Goal: Information Seeking & Learning: Learn about a topic

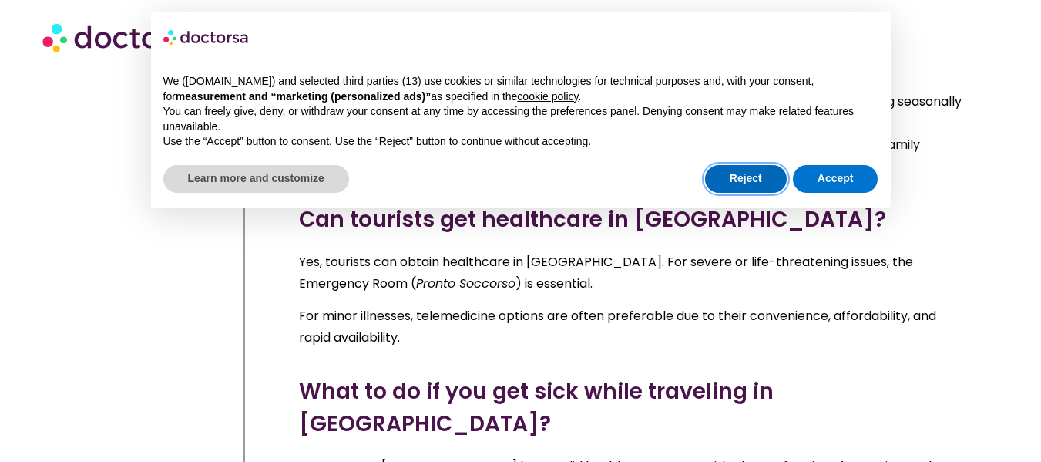
scroll to position [831, 0]
click at [749, 177] on button "Reject" at bounding box center [746, 179] width 82 height 28
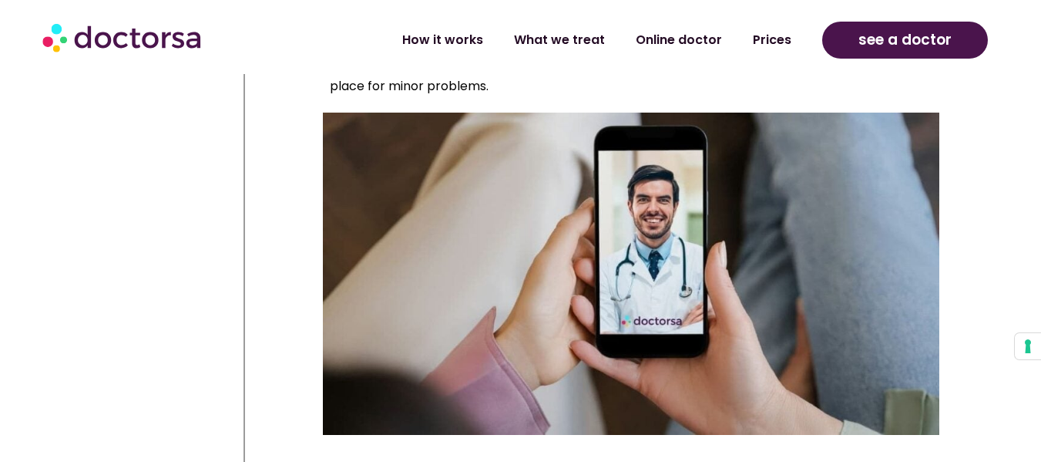
scroll to position [8191, 0]
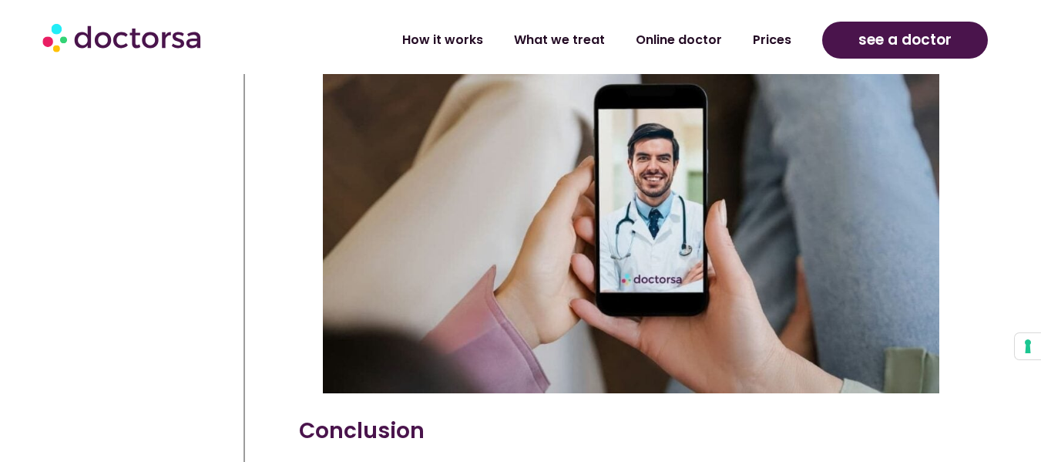
click at [113, 36] on img at bounding box center [123, 37] width 162 height 46
